Goal: Information Seeking & Learning: Learn about a topic

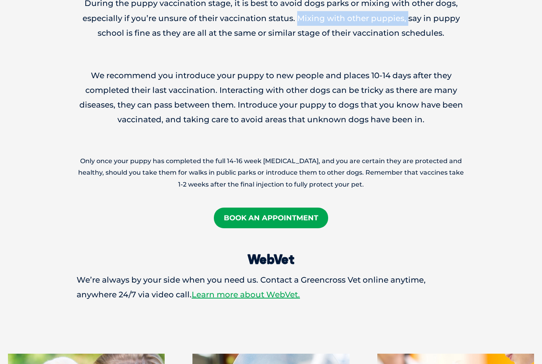
scroll to position [1204, 0]
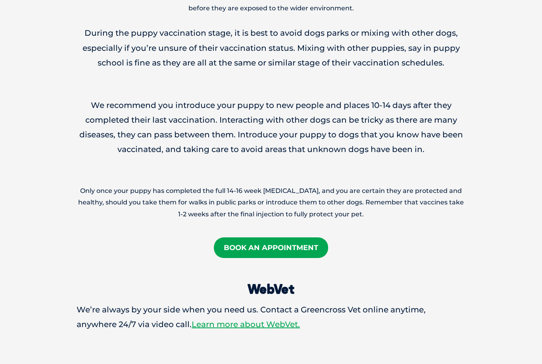
scroll to position [1174, 0]
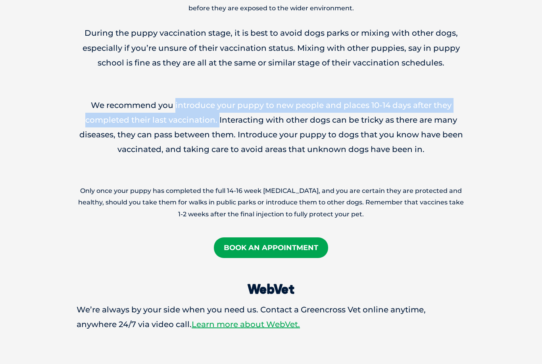
copy p "introduce your puppy to new people and places 10-14 days after they completed t…"
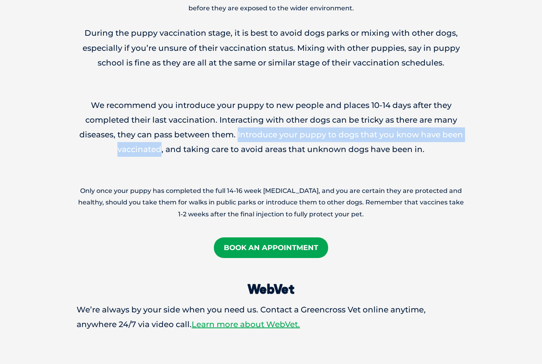
copy p "Introduce your puppy to dogs that you know have been vaccinated"
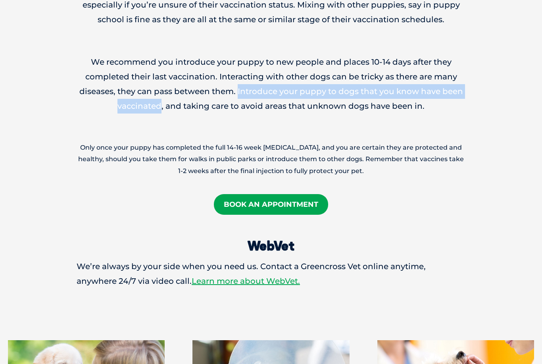
scroll to position [1219, 0]
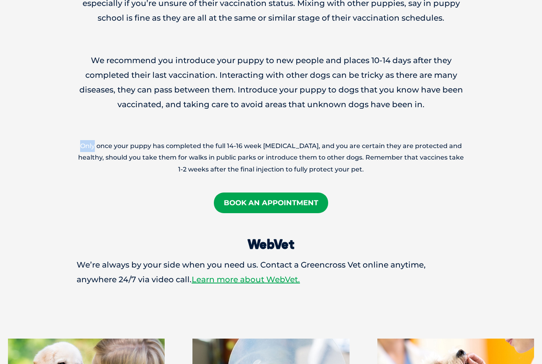
click at [349, 141] on p "Only once your puppy has completed the full 14-16 week [MEDICAL_DATA], and you …" at bounding box center [271, 158] width 389 height 35
copy p "Remember that vaccines take 1-2 weeks after the final injection to fully protec…"
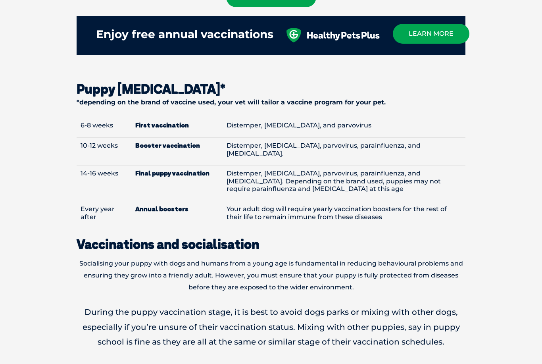
scroll to position [895, 0]
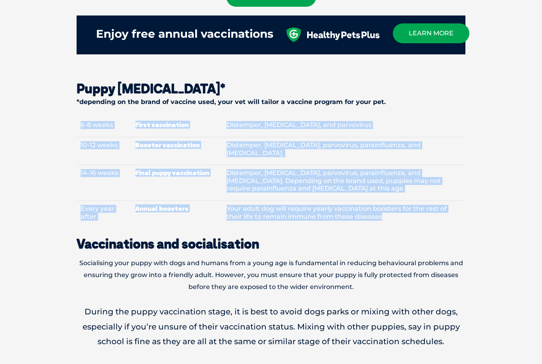
copy div "6-8 weeks First vaccination Distemper, [MEDICAL_DATA], and parvovirus 10-12 wee…"
click at [391, 201] on td "Your adult dog will require yearly vaccination boosters for the rest of their l…" at bounding box center [344, 215] width 243 height 28
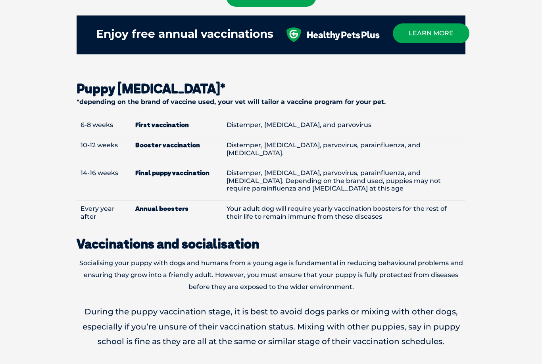
click at [415, 176] on td "Distemper, [MEDICAL_DATA], parvovirus, parainfluenza, and [MEDICAL_DATA]. Depen…" at bounding box center [344, 183] width 243 height 36
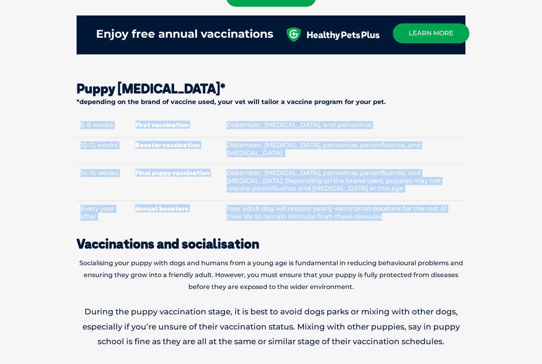
copy tbody "6-8 weeks First vaccination Distemper, [MEDICAL_DATA], and parvovirus 10-12 wee…"
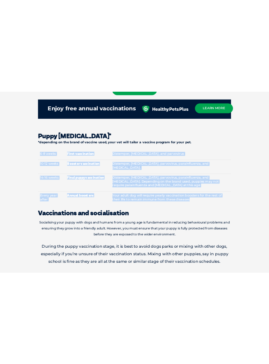
scroll to position [860, 0]
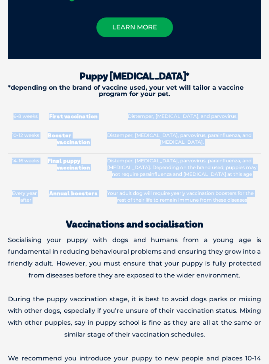
copy tbody "6-8 weeks First vaccination Distemper, [MEDICAL_DATA], and parvovirus 10-12 wee…"
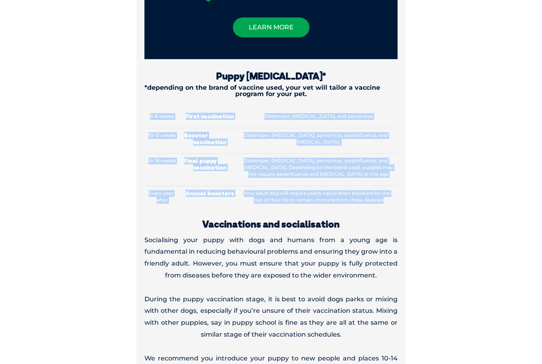
scroll to position [895, 0]
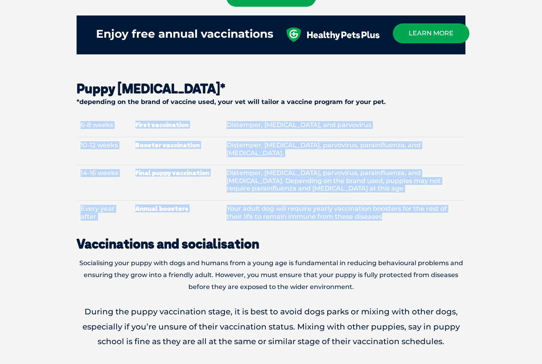
click at [494, 222] on section "Why should I vaccinate my puppy? Vaccinations are essential in order to protect…" at bounding box center [271, 43] width 542 height 1206
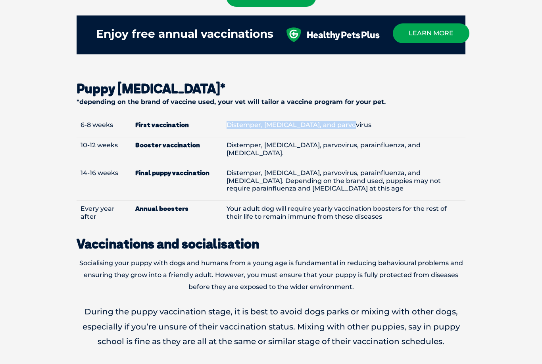
copy td "Distemper, [MEDICAL_DATA], and parvovirus"
click at [338, 203] on td "Your adult dog will require yearly vaccination boosters for the rest of their l…" at bounding box center [344, 215] width 243 height 28
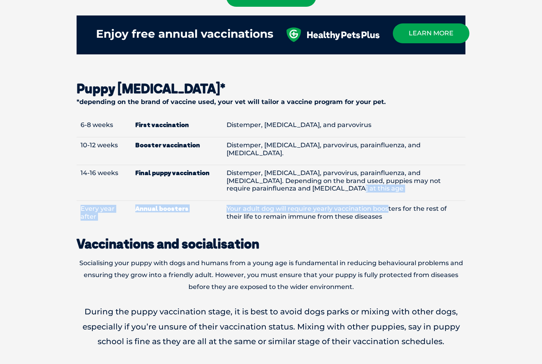
click at [291, 237] on h2 "Vaccinations and socialisation" at bounding box center [271, 243] width 389 height 13
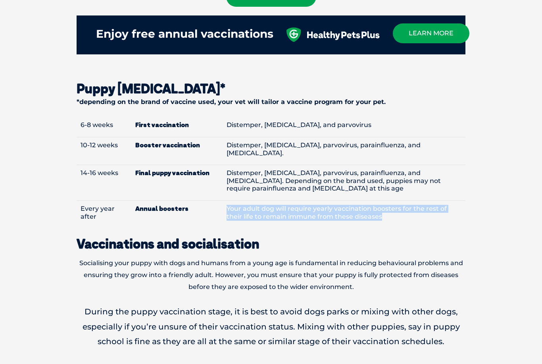
click at [508, 215] on section "Why should I vaccinate my puppy? Vaccinations are essential in order to protect…" at bounding box center [271, 43] width 542 height 1206
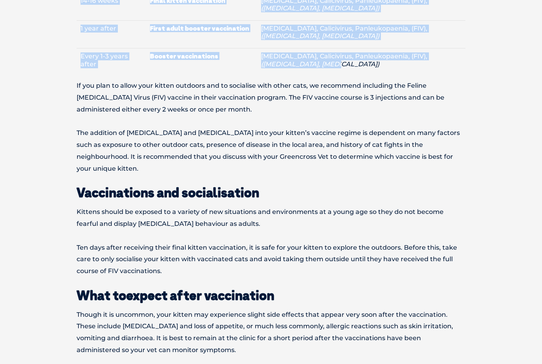
scroll to position [837, 0]
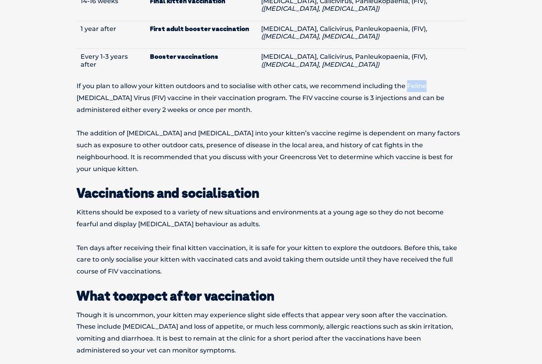
click at [441, 129] on p "The addition of [MEDICAL_DATA] and [MEDICAL_DATA] into your kitten’s vaccine re…" at bounding box center [271, 151] width 389 height 47
copy p "Immunodeficiency Virus (FIV) vaccine in their vaccination program. The FIV vacc…"
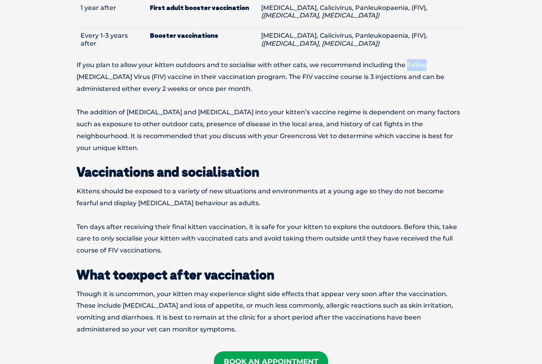
scroll to position [858, 0]
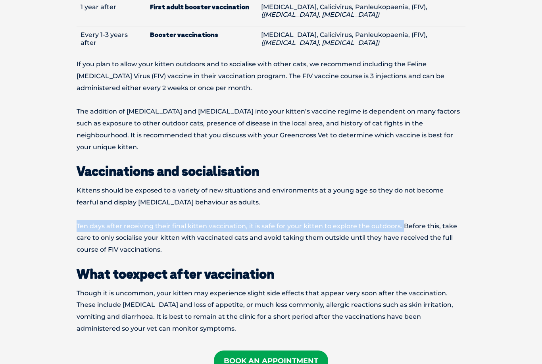
copy p "Ten days after receiving their final kitten vaccination, it is safe for your ki…"
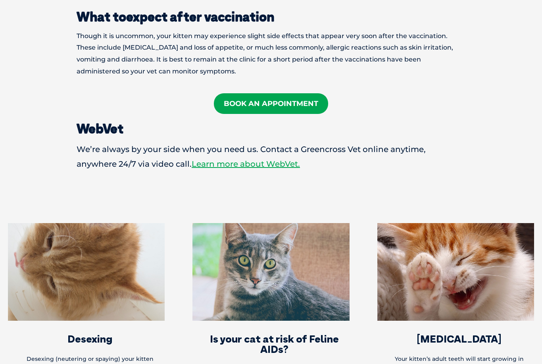
scroll to position [1102, 0]
